Goal: Information Seeking & Learning: Learn about a topic

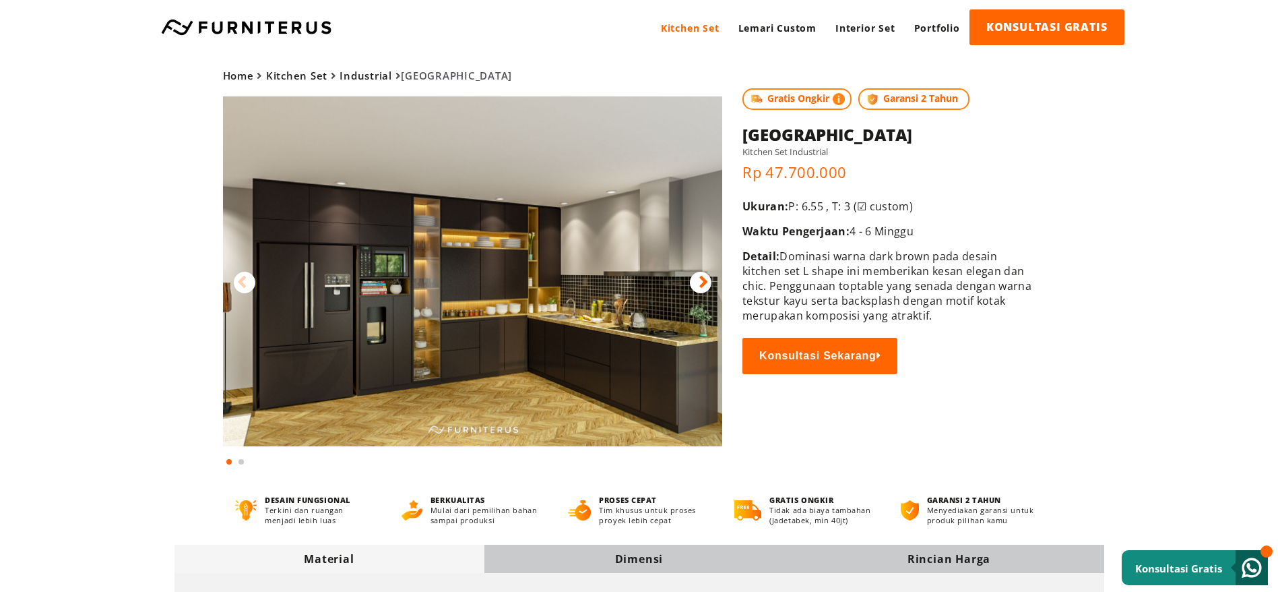
click at [538, 263] on img at bounding box center [473, 271] width 500 height 350
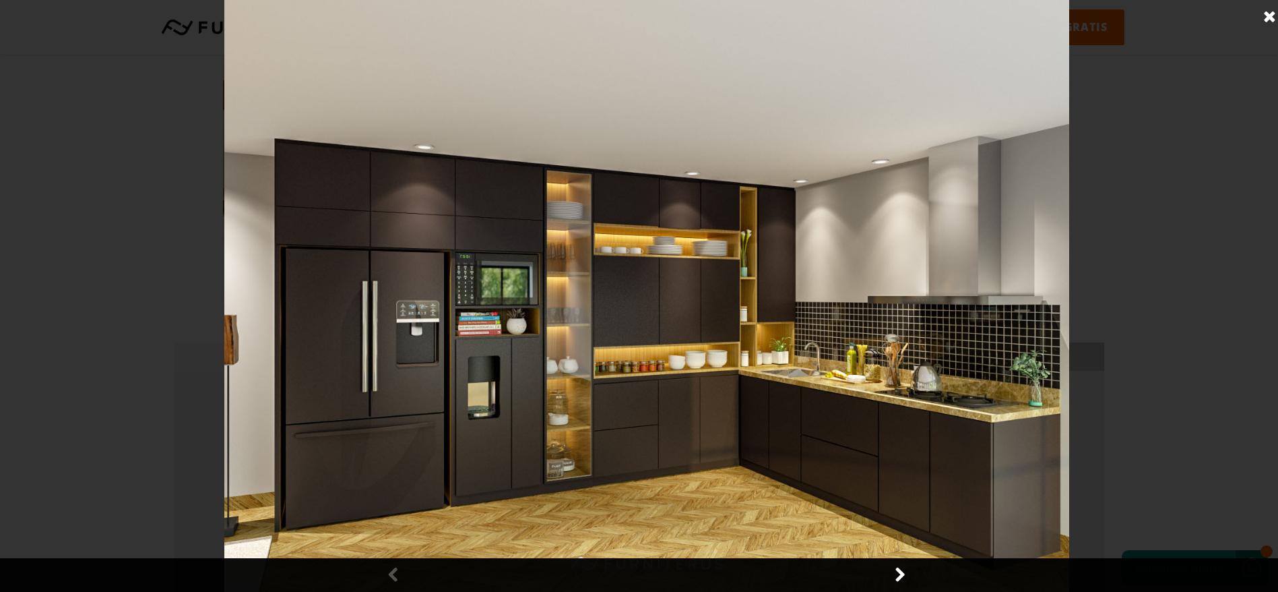
scroll to position [101, 0]
click at [1266, 13] on link at bounding box center [1270, 17] width 34 height 34
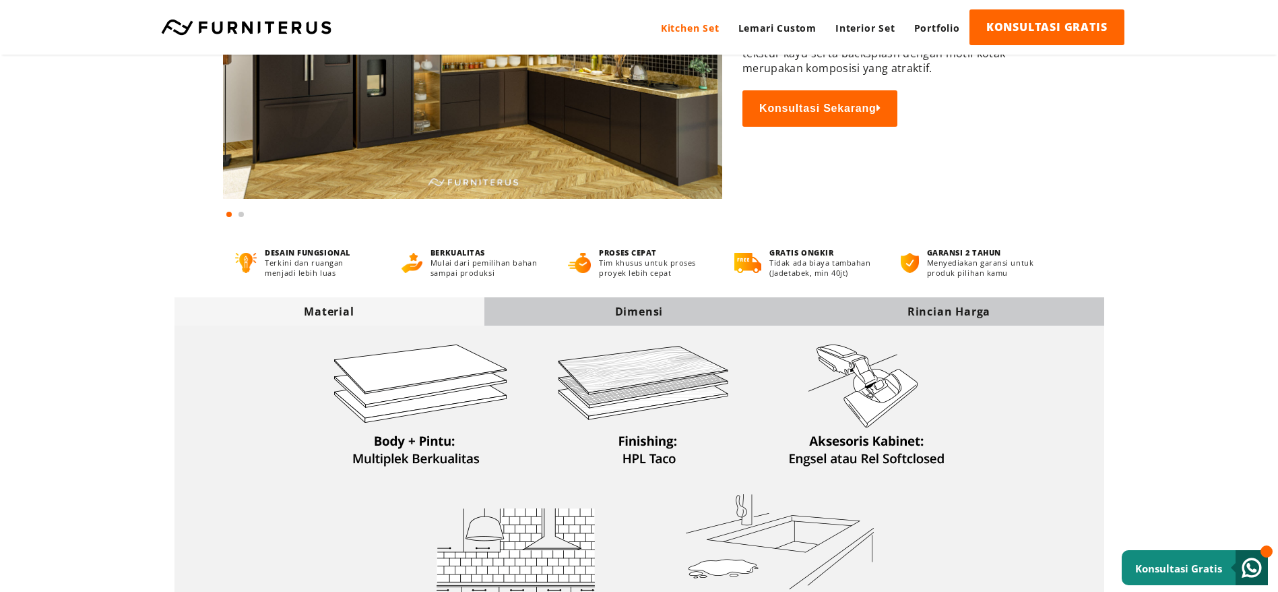
scroll to position [404, 0]
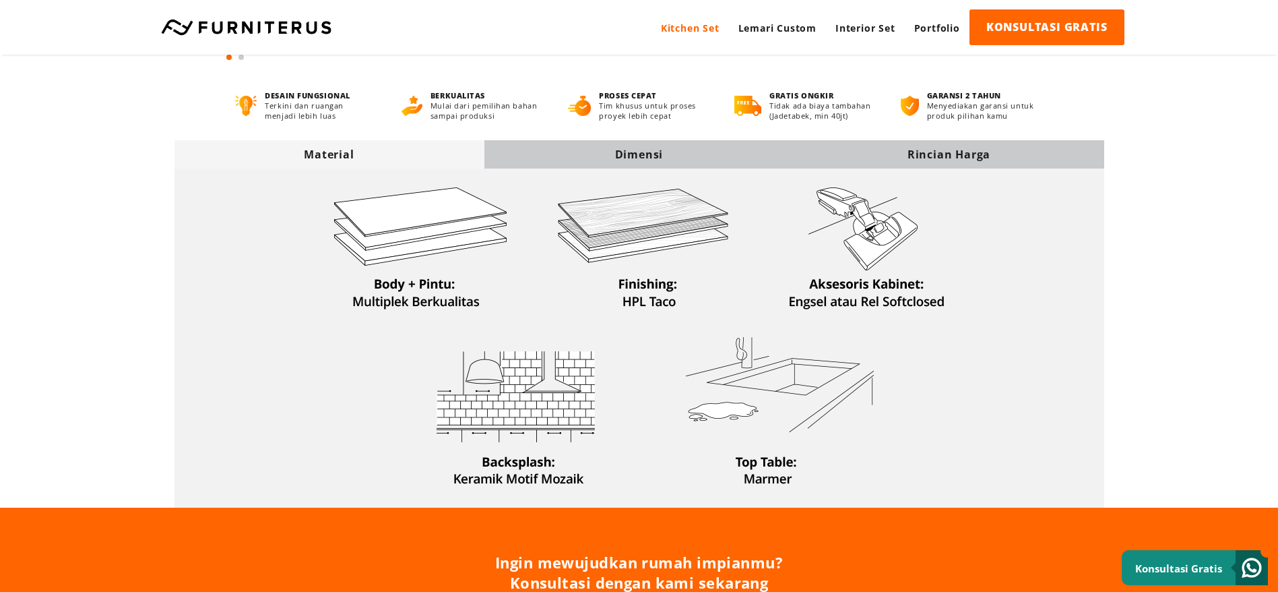
click at [615, 142] on div "Dimensi" at bounding box center [640, 154] width 310 height 28
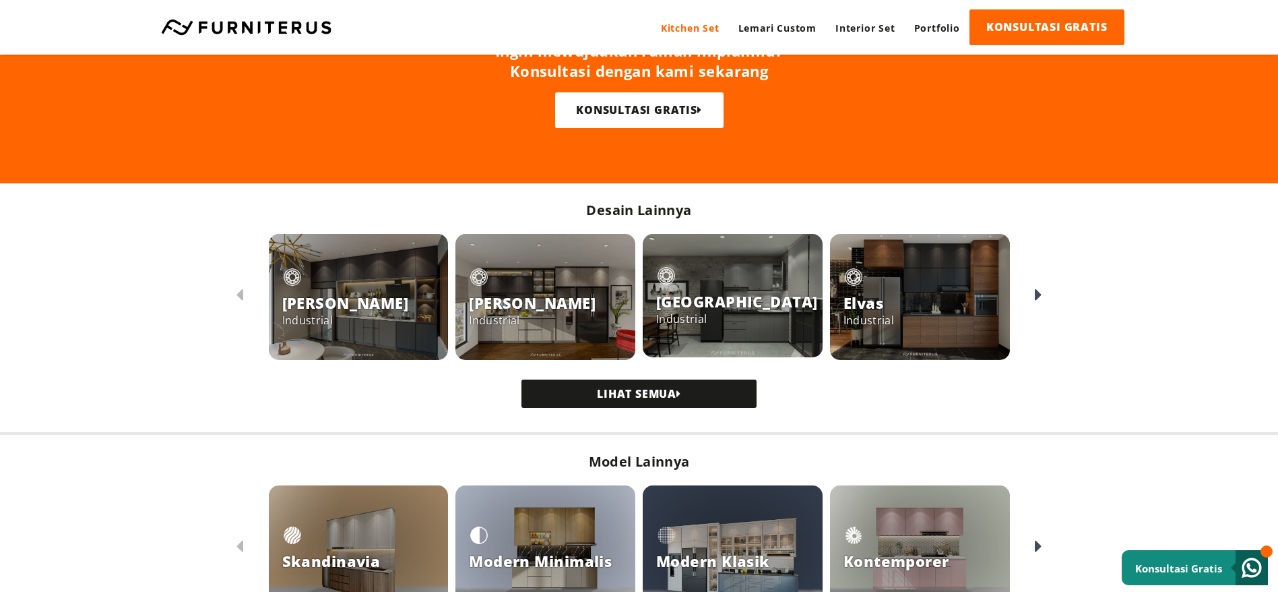
scroll to position [1043, 0]
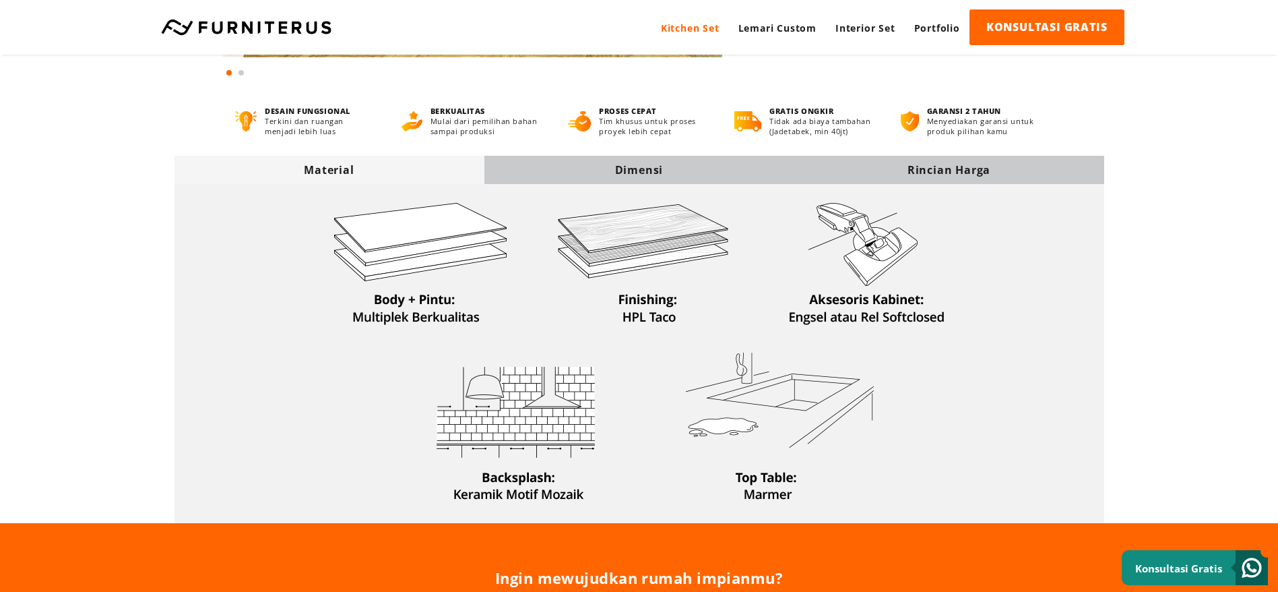
scroll to position [404, 0]
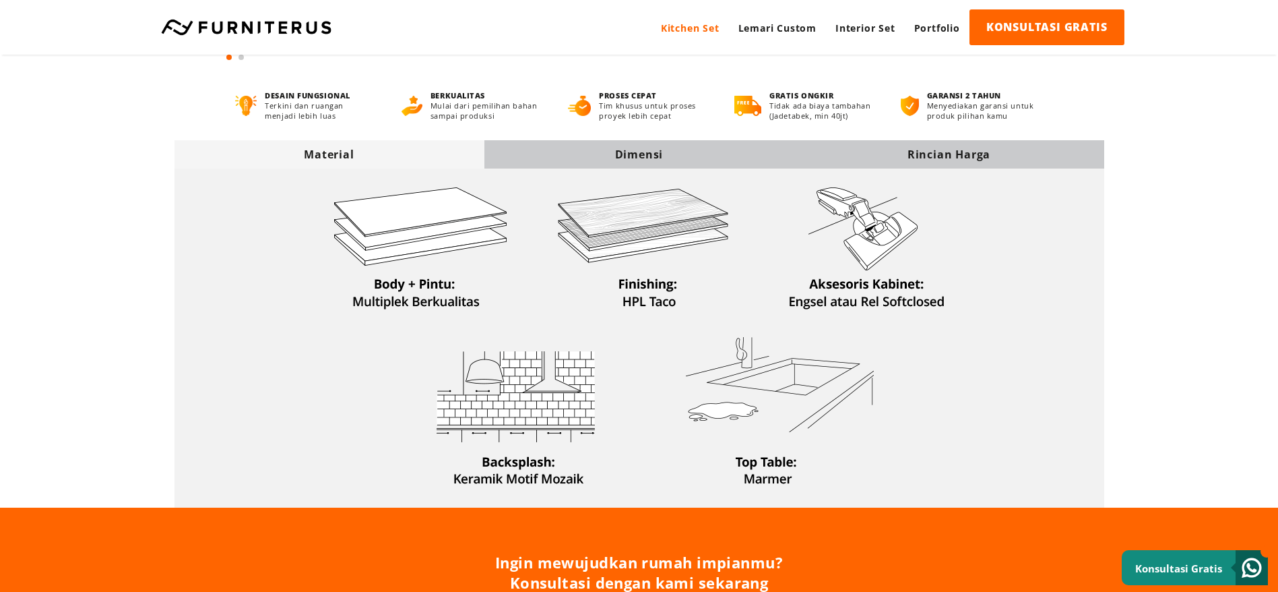
click at [696, 163] on div "Dimensi" at bounding box center [640, 154] width 310 height 28
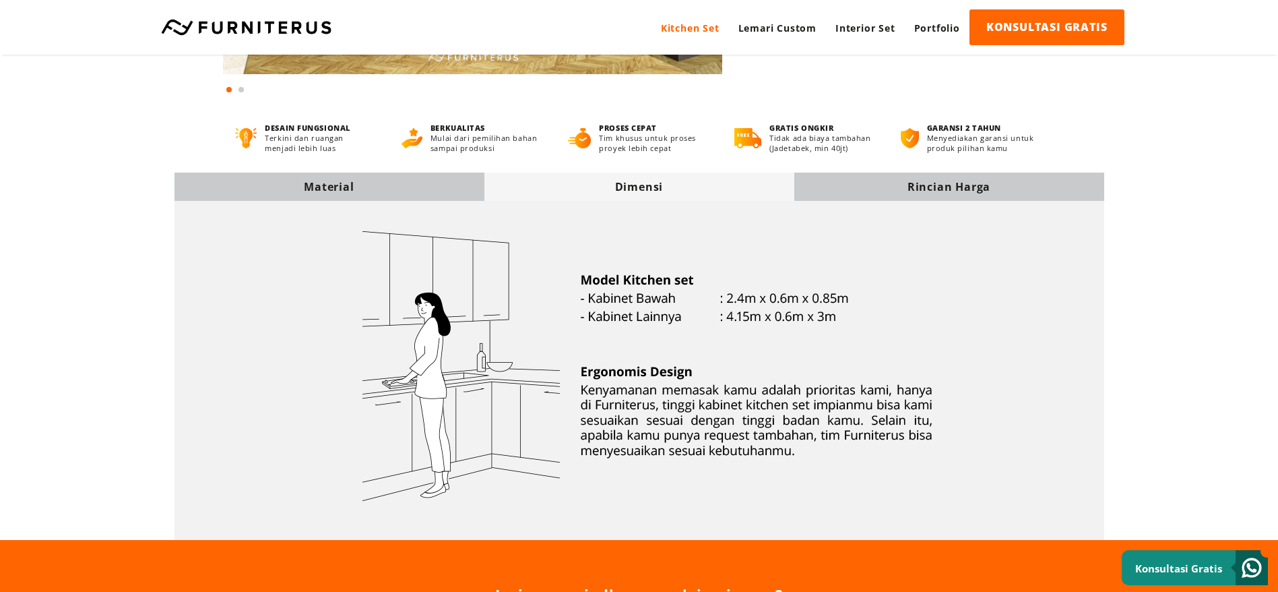
scroll to position [0, 0]
